Goal: Task Accomplishment & Management: Manage account settings

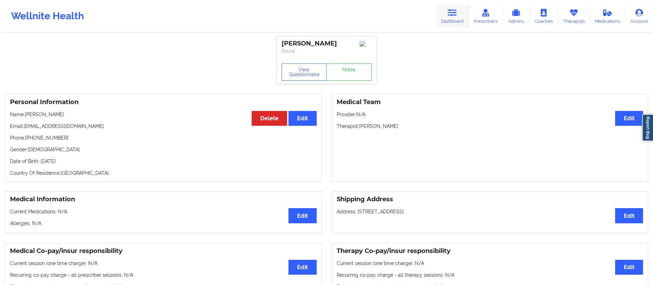
click at [447, 20] on link "Dashboard" at bounding box center [452, 16] width 33 height 23
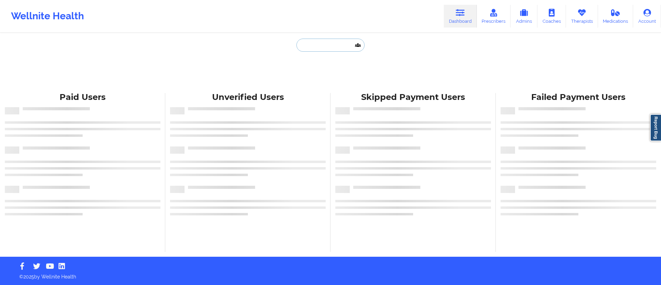
click at [333, 46] on input "text" at bounding box center [330, 45] width 68 height 13
paste input "[PERSON_NAME]"
type input "[PERSON_NAME]"
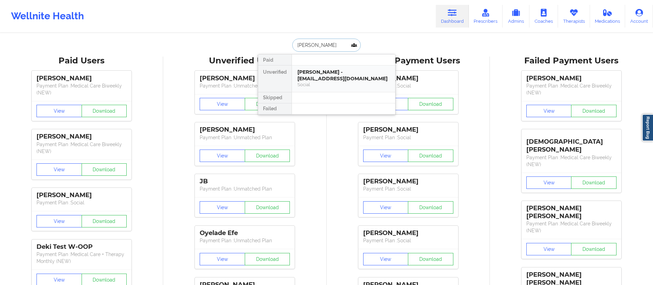
click at [322, 83] on div "Social" at bounding box center [343, 85] width 92 height 6
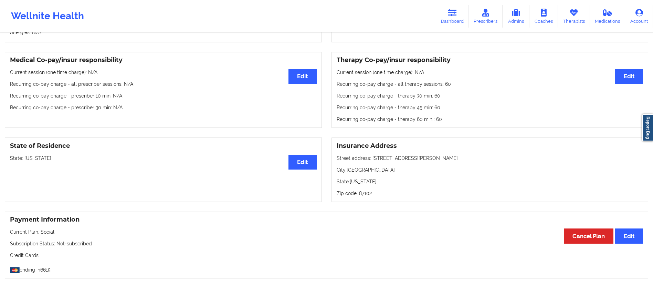
scroll to position [183, 0]
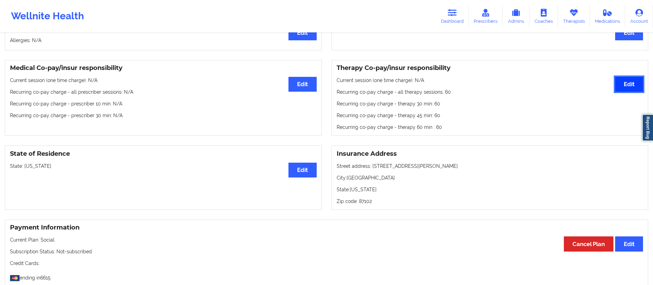
click at [619, 89] on button "Edit" at bounding box center [629, 84] width 28 height 15
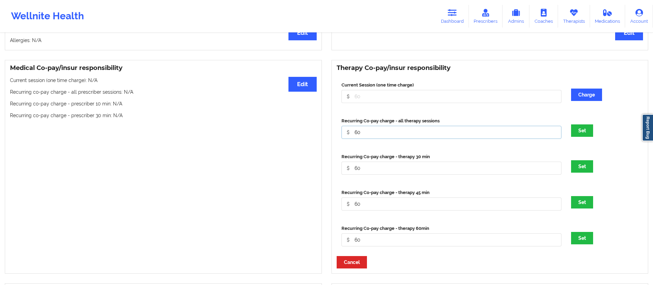
drag, startPoint x: 372, startPoint y: 131, endPoint x: 347, endPoint y: 135, distance: 25.4
click at [347, 103] on input "60" at bounding box center [451, 96] width 220 height 13
type input "50"
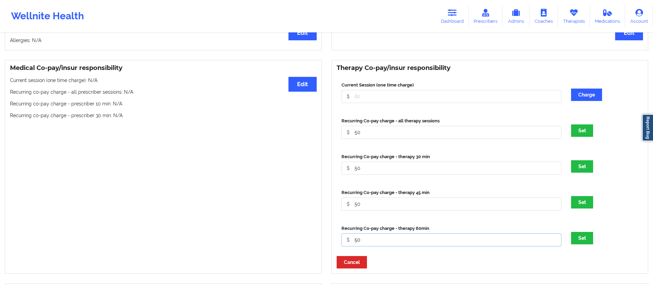
type input "50"
click at [571, 232] on button "Set" at bounding box center [582, 238] width 22 height 12
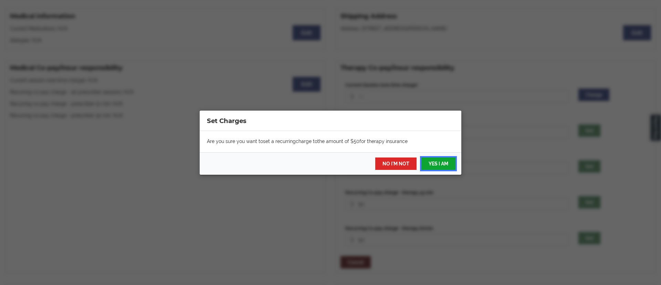
click at [429, 165] on button "YES I AM" at bounding box center [438, 163] width 34 height 12
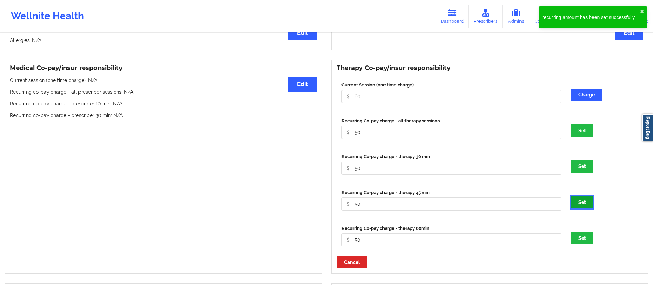
click at [581, 203] on button "Set" at bounding box center [582, 202] width 22 height 12
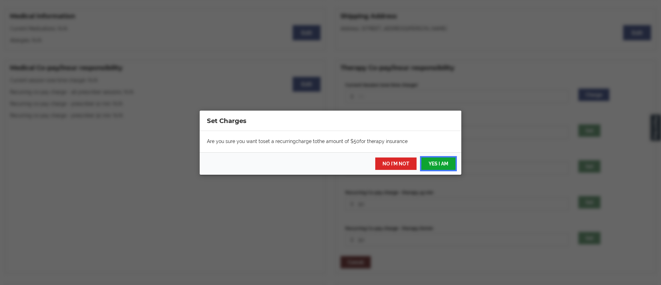
click at [440, 162] on button "YES I AM" at bounding box center [438, 163] width 34 height 12
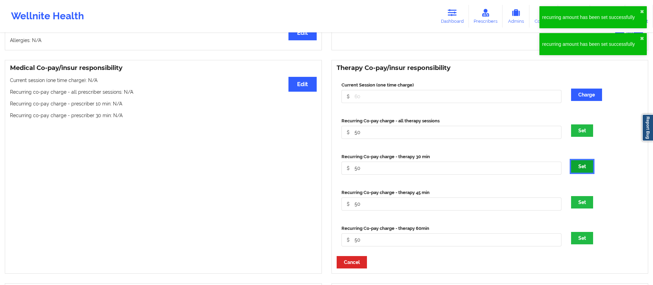
click at [579, 171] on button "Set" at bounding box center [582, 166] width 22 height 12
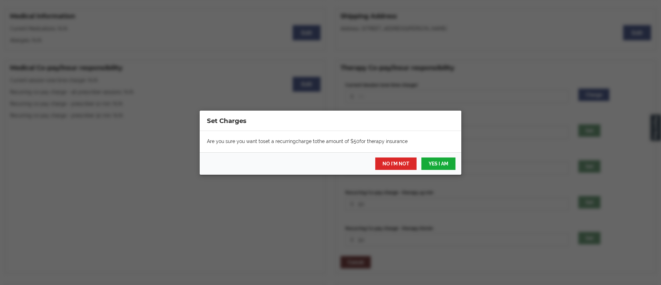
drag, startPoint x: 431, startPoint y: 170, endPoint x: 439, endPoint y: 164, distance: 9.9
click at [430, 169] on div "NO I'M NOT YES I AM" at bounding box center [331, 163] width 262 height 22
click at [443, 164] on button "YES I AM" at bounding box center [438, 163] width 34 height 12
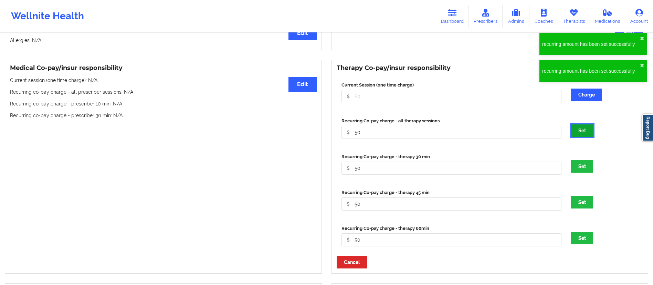
click at [584, 132] on button "Set" at bounding box center [582, 130] width 22 height 12
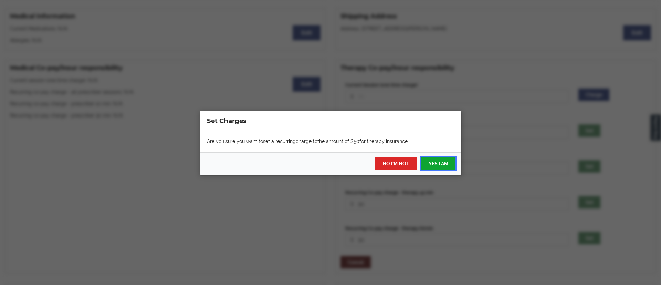
click at [431, 165] on button "YES I AM" at bounding box center [438, 163] width 34 height 12
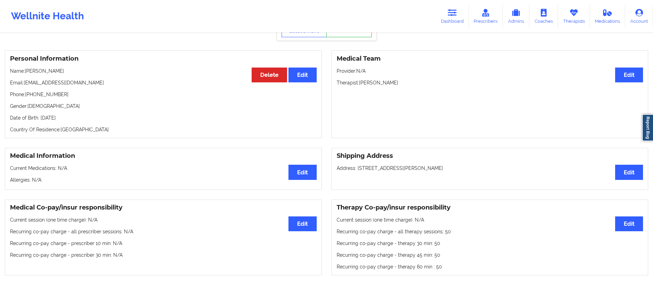
scroll to position [28, 0]
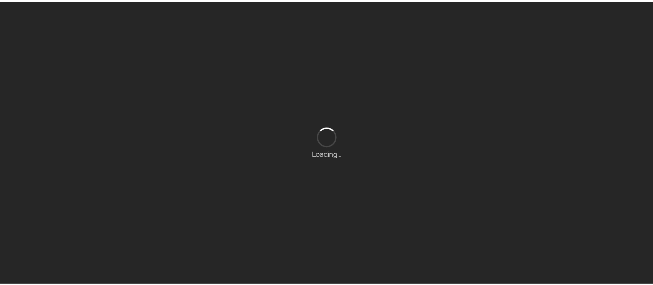
scroll to position [28, 0]
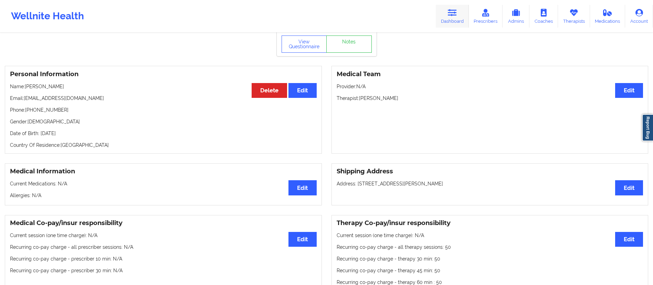
click at [443, 22] on link "Dashboard" at bounding box center [452, 16] width 33 height 23
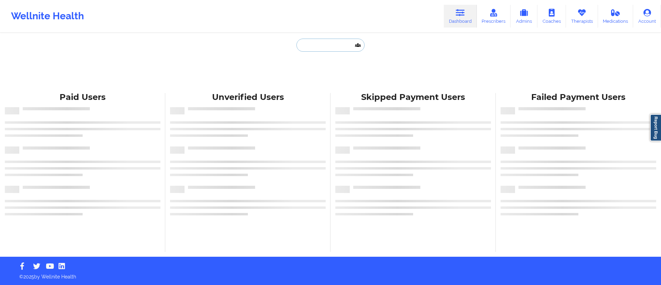
click at [324, 47] on input "text" at bounding box center [330, 45] width 68 height 13
paste input "[PERSON_NAME]"
type input "[PERSON_NAME]"
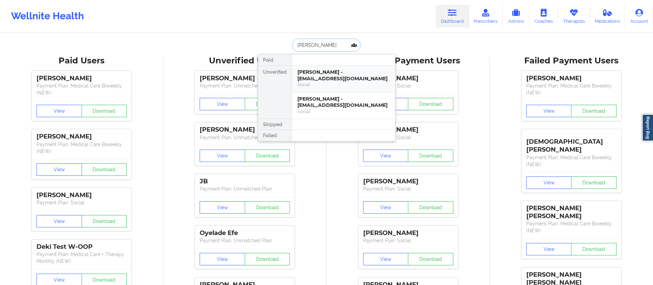
click at [319, 85] on div "Social" at bounding box center [343, 85] width 92 height 6
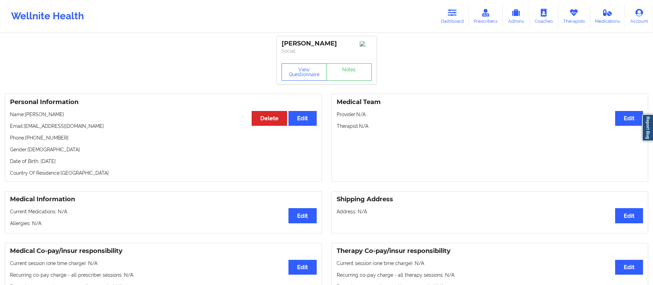
click at [444, 15] on link "Dashboard" at bounding box center [452, 16] width 33 height 23
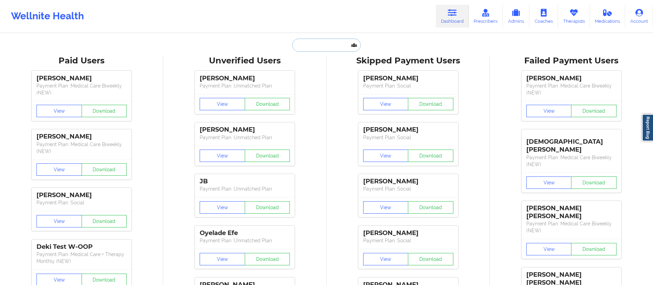
click at [307, 43] on input "text" at bounding box center [326, 45] width 68 height 13
paste input "Carla Bermudez"
type input "Carla Bermudez"
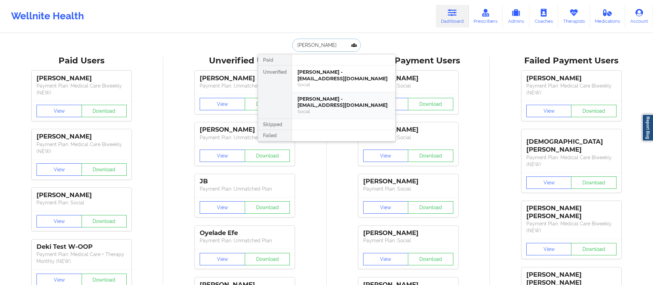
click at [328, 107] on div "Carla Bermudez - cbermudez86@gmail.com" at bounding box center [343, 102] width 92 height 13
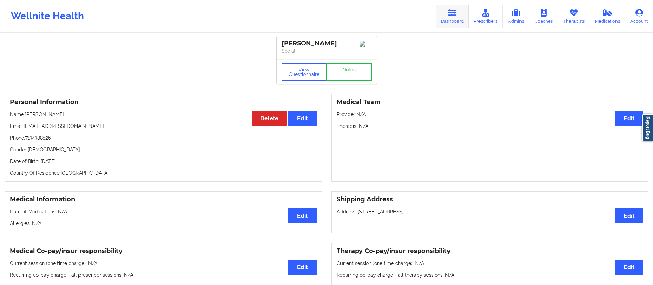
drag, startPoint x: 454, startPoint y: 11, endPoint x: 448, endPoint y: 13, distance: 6.2
click at [454, 11] on icon at bounding box center [452, 13] width 9 height 8
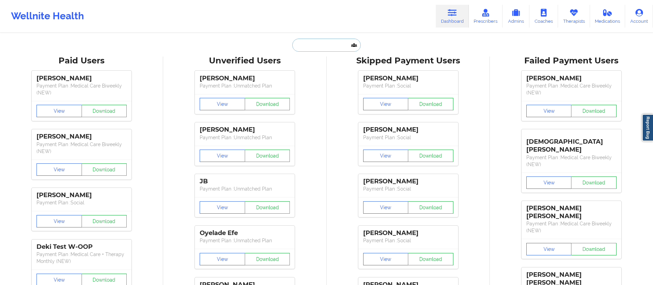
click at [329, 46] on input "text" at bounding box center [326, 45] width 68 height 13
paste input "Carla Bermudez"
type input "Carla Bermudez"
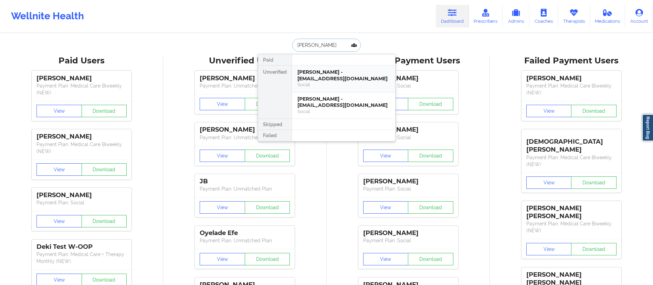
click at [321, 77] on div "Carla Bermudez - cbermudez8686@gmail.com" at bounding box center [343, 75] width 92 height 13
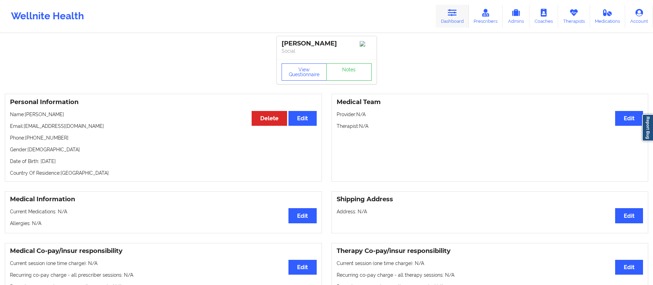
click at [455, 21] on link "Dashboard" at bounding box center [452, 16] width 33 height 23
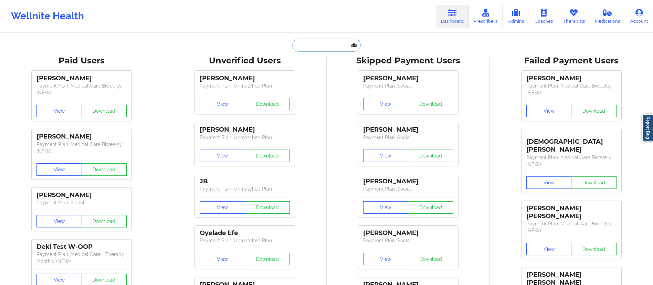
click at [314, 45] on input "text" at bounding box center [326, 45] width 68 height 13
paste input "Carla Bermudez"
type input "Carla Bermudez"
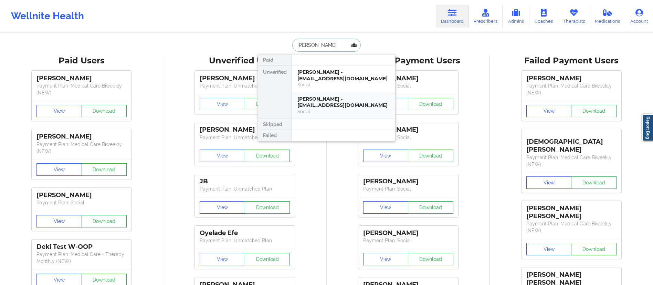
click at [329, 109] on div "Social" at bounding box center [343, 111] width 92 height 6
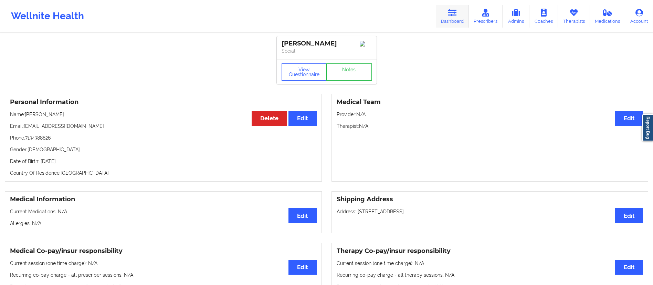
click at [448, 18] on link "Dashboard" at bounding box center [452, 16] width 33 height 23
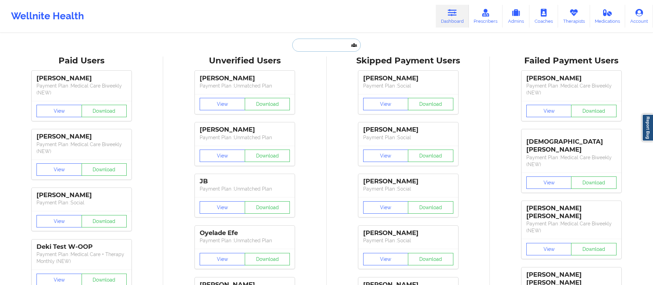
click at [339, 39] on input "text" at bounding box center [326, 45] width 68 height 13
paste input "Carla Bermudez"
type input "Carla Bermudez"
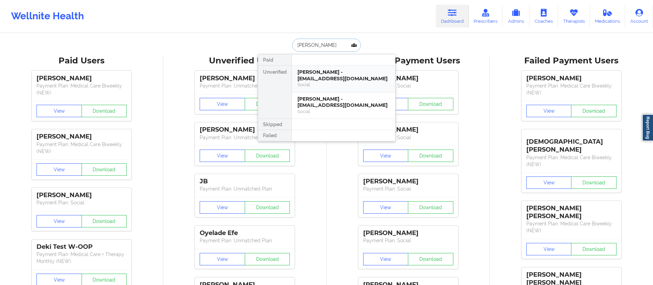
click at [318, 79] on div "Carla Bermudez - cbermudez8686@gmail.com" at bounding box center [343, 75] width 92 height 13
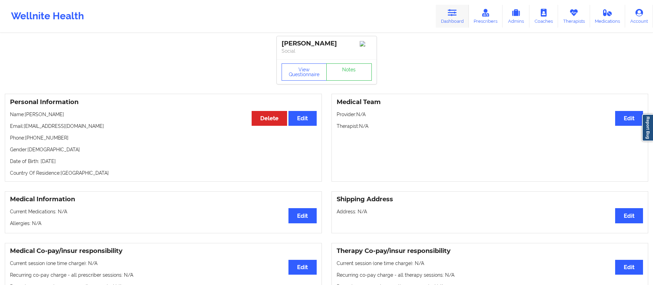
click at [454, 13] on icon at bounding box center [452, 13] width 9 height 8
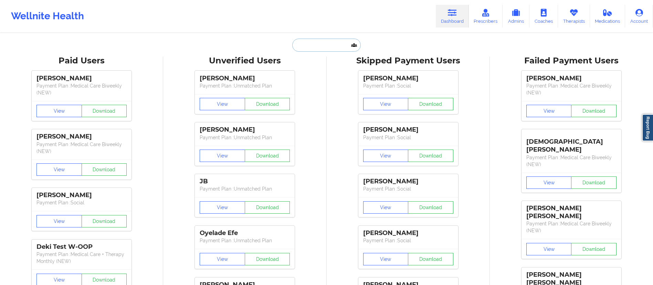
click at [326, 43] on input "text" at bounding box center [326, 45] width 68 height 13
paste input "Carla Bermudez"
type input "Carla Bermudez"
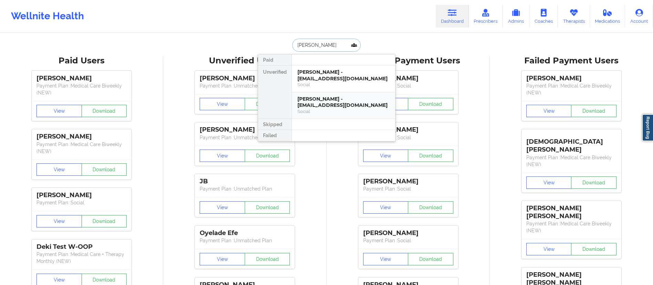
click at [328, 106] on div "Carla Bermudez - cbermudez86@gmail.com" at bounding box center [343, 102] width 92 height 13
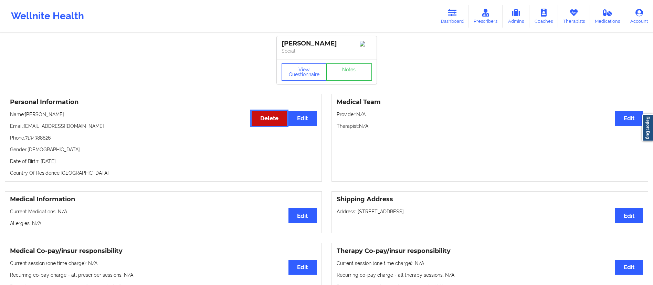
click at [264, 126] on button "Delete" at bounding box center [269, 118] width 35 height 15
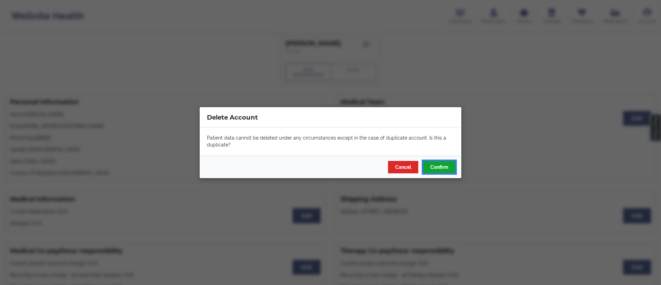
click at [449, 167] on button "Confirm" at bounding box center [439, 166] width 32 height 12
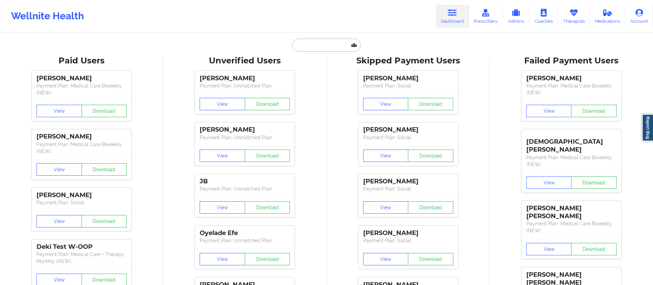
click at [341, 47] on input "text" at bounding box center [326, 45] width 68 height 13
paste input "cbermudez8686@gmail.com"
type input "cbermudez8686@gmail.com"
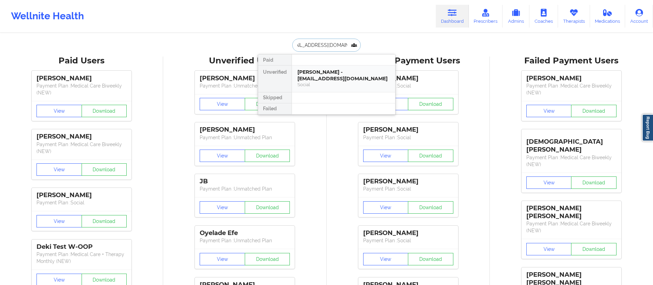
click at [338, 82] on div "Social" at bounding box center [343, 85] width 92 height 6
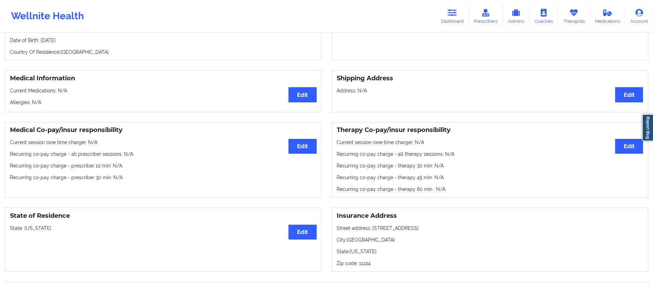
scroll to position [91, 0]
